Goal: Check status: Check status

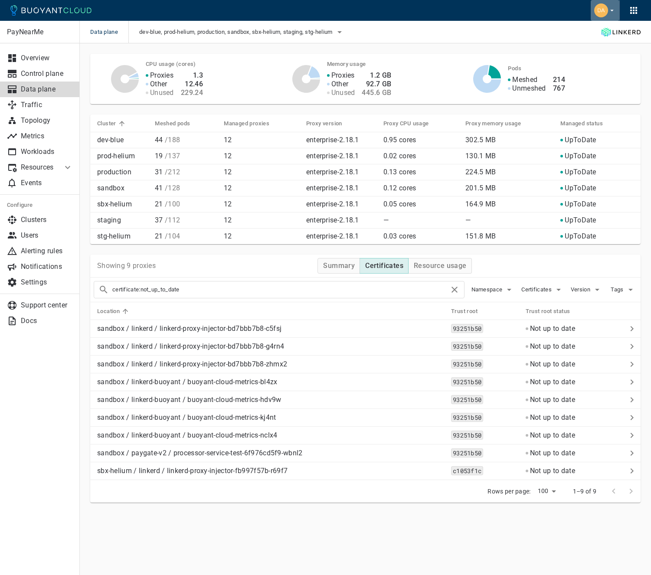
click at [598, 10] on img "button" at bounding box center [601, 10] width 14 height 14
click at [44, 229] on div at bounding box center [325, 287] width 651 height 575
click at [38, 237] on p "Users" at bounding box center [47, 235] width 52 height 9
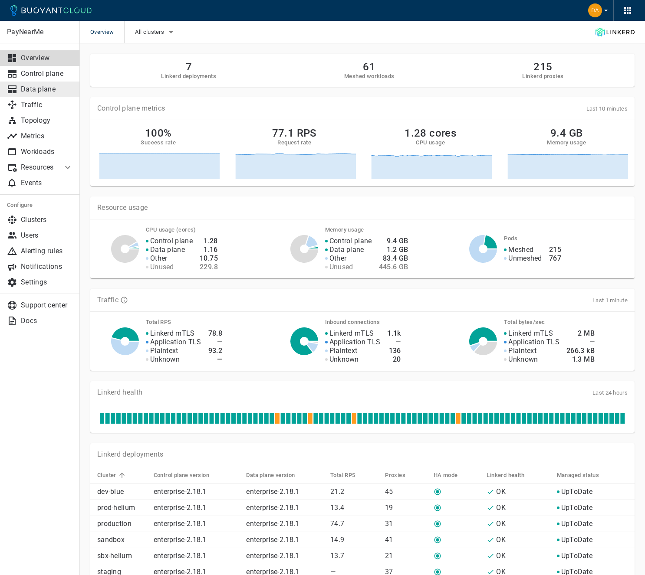
click at [51, 83] on link "Data plane" at bounding box center [40, 90] width 80 height 16
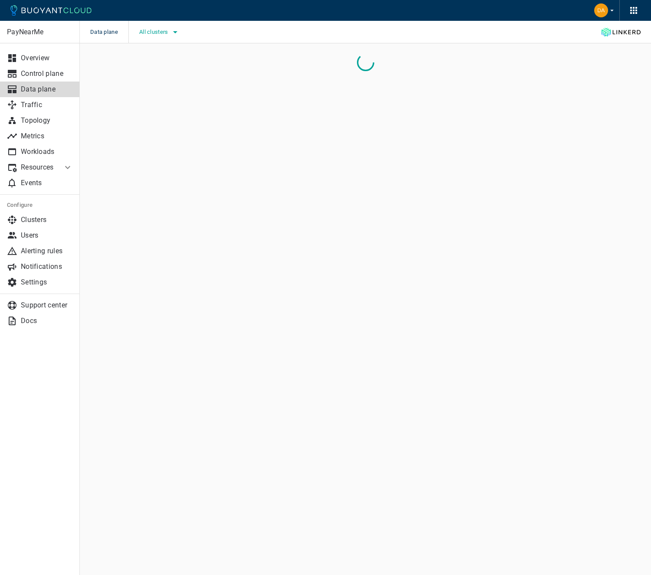
click at [156, 36] on button "All clusters" at bounding box center [159, 32] width 41 height 13
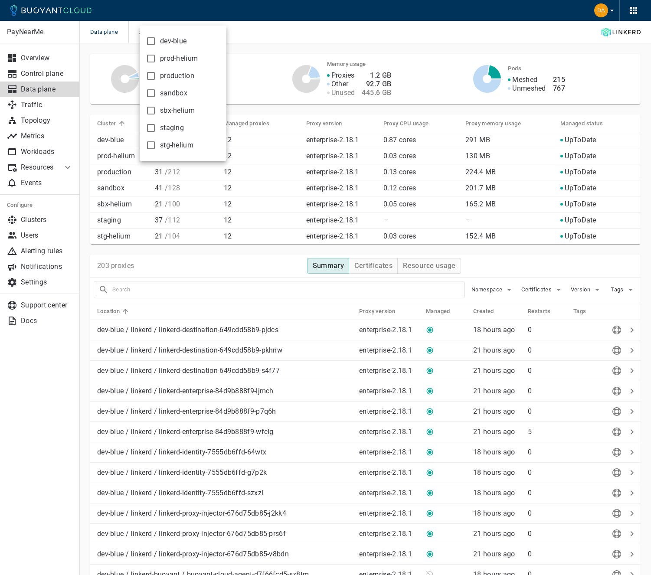
click at [155, 92] on input "sandbox" at bounding box center [151, 93] width 10 height 10
checkbox input "true"
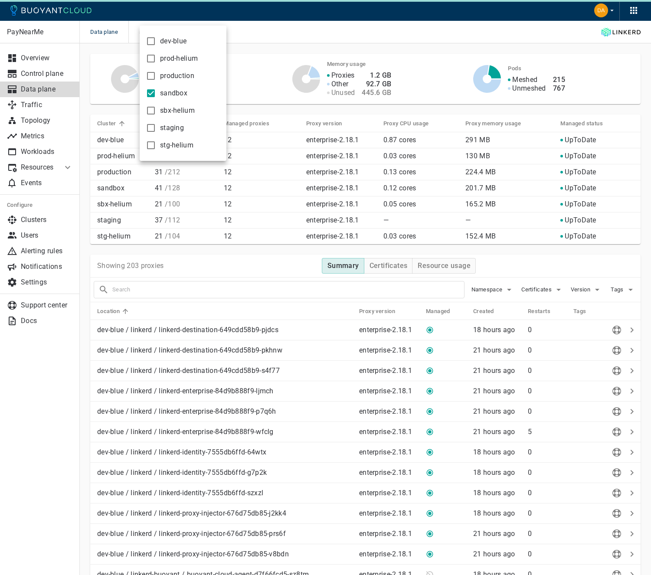
click at [283, 40] on div at bounding box center [325, 287] width 651 height 575
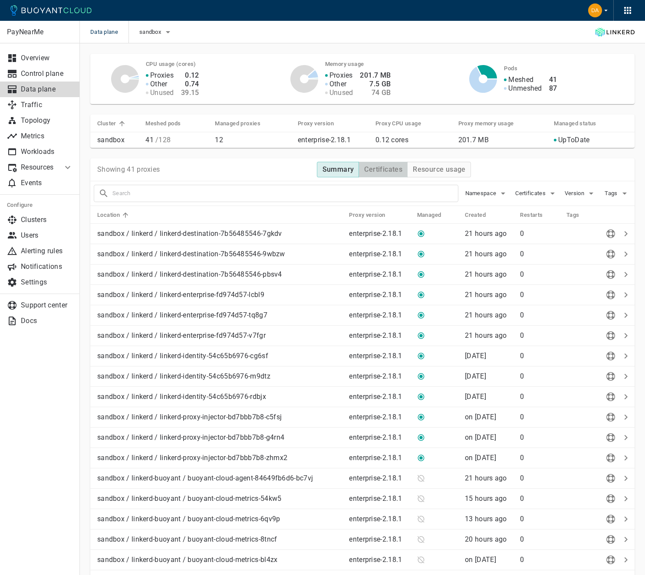
click at [370, 166] on h4 "Certificates" at bounding box center [383, 169] width 38 height 9
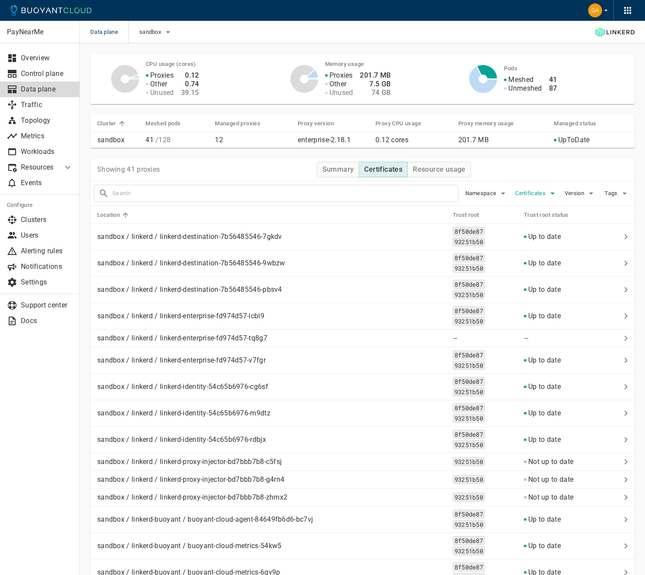
click at [535, 195] on span "Certificates" at bounding box center [531, 193] width 32 height 7
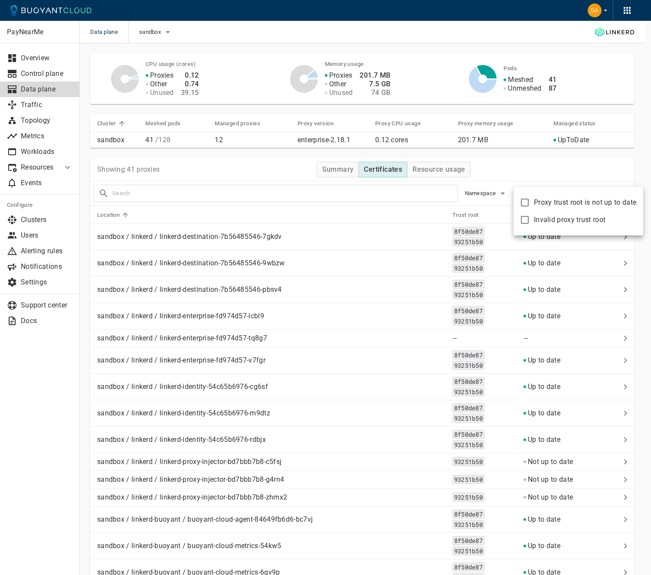
click at [541, 204] on span "Proxy trust root is not up to date" at bounding box center [585, 202] width 102 height 9
click at [530, 204] on input "Proxy trust root is not up to date" at bounding box center [525, 202] width 10 height 10
checkbox input "true"
type input "certificate:not_up_to_date"
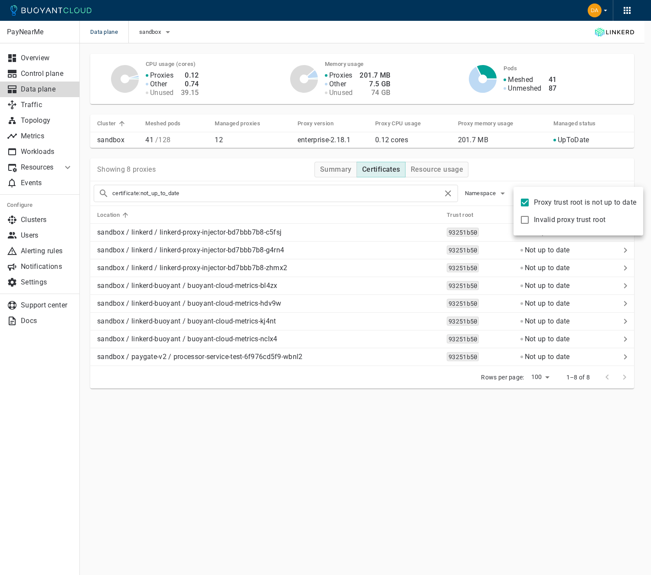
click at [365, 456] on div at bounding box center [325, 287] width 651 height 575
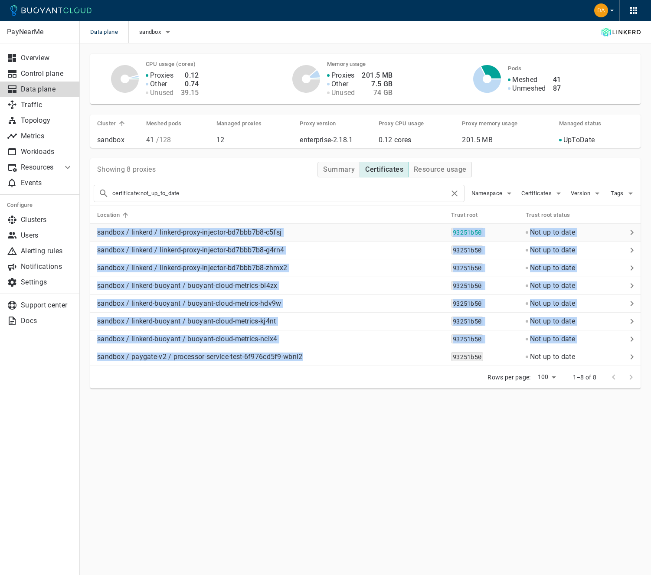
drag, startPoint x: 339, startPoint y: 362, endPoint x: 102, endPoint y: 226, distance: 273.7
click at [102, 226] on tbody "sandbox / linkerd / linkerd-proxy-injector-bd7bbb7b8-c5fsj 93251b50 Not up to d…" at bounding box center [365, 295] width 551 height 142
